Goal: Information Seeking & Learning: Learn about a topic

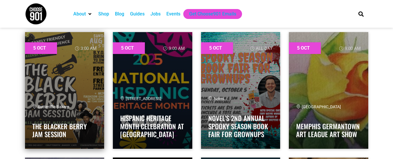
scroll to position [201, 0]
click at [71, 127] on link "The Blacker Berry Jam Session" at bounding box center [59, 130] width 54 height 18
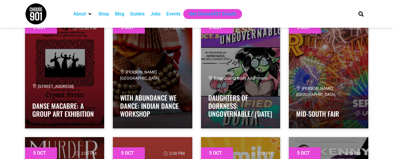
scroll to position [473, 0]
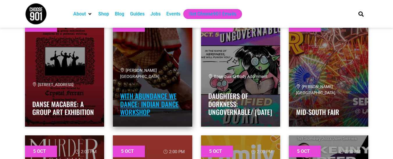
click at [163, 97] on link "with abundance we dance: Indian Dance Workshop" at bounding box center [149, 104] width 58 height 26
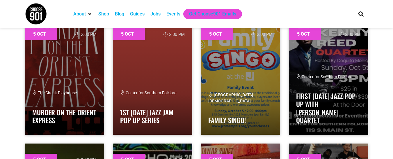
scroll to position [590, 0]
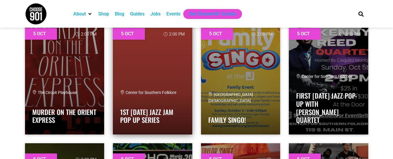
click at [144, 90] on span "Center for Southern Folklore" at bounding box center [148, 92] width 56 height 5
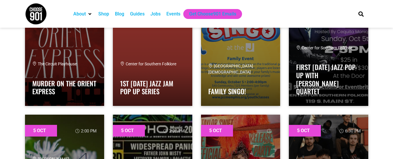
scroll to position [616, 0]
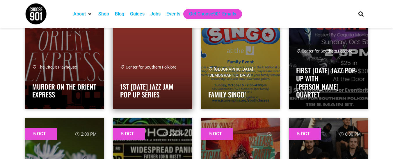
click at [162, 63] on link at bounding box center [152, 50] width 79 height 116
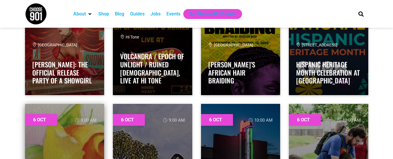
scroll to position [895, 0]
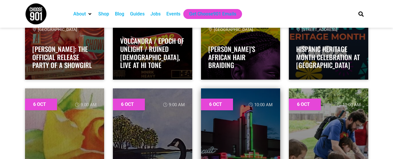
click at [267, 142] on link at bounding box center [240, 146] width 79 height 116
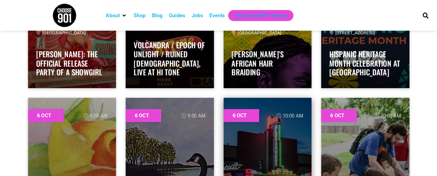
scroll to position [895, 0]
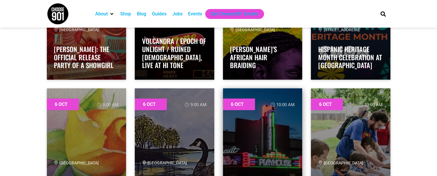
click at [267, 142] on link at bounding box center [262, 146] width 79 height 116
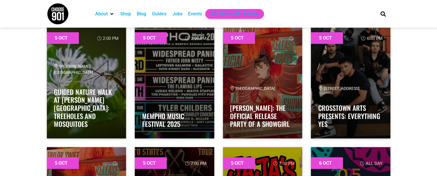
scroll to position [711, 0]
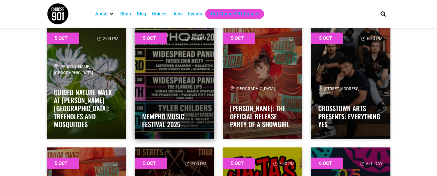
click at [185, 95] on link at bounding box center [174, 80] width 79 height 116
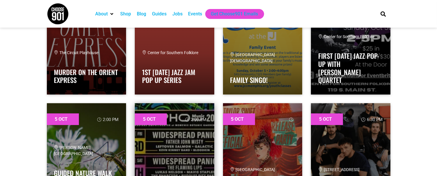
scroll to position [628, 0]
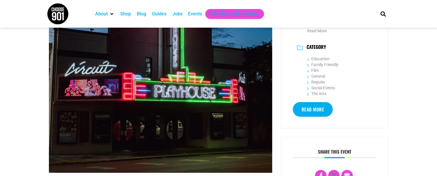
scroll to position [61, 0]
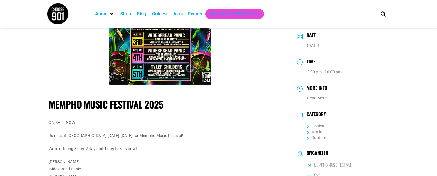
scroll to position [19, 0]
